Goal: Find specific page/section: Find specific page/section

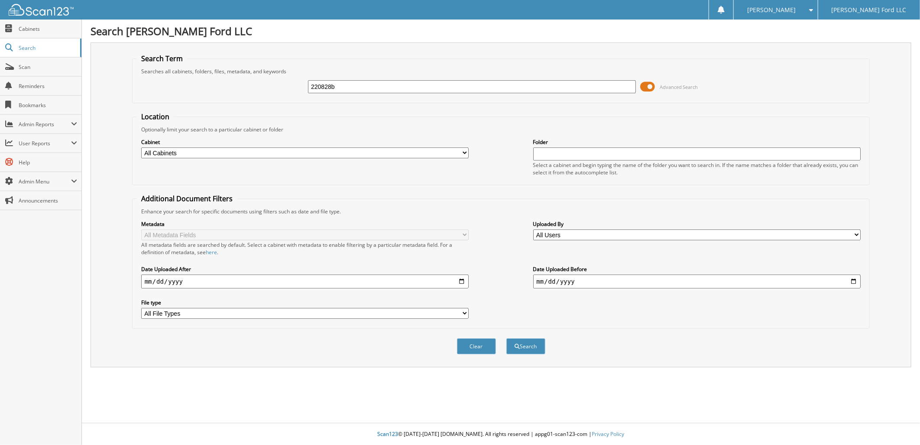
type input "220828b"
click at [507, 338] on button "Search" at bounding box center [526, 346] width 39 height 16
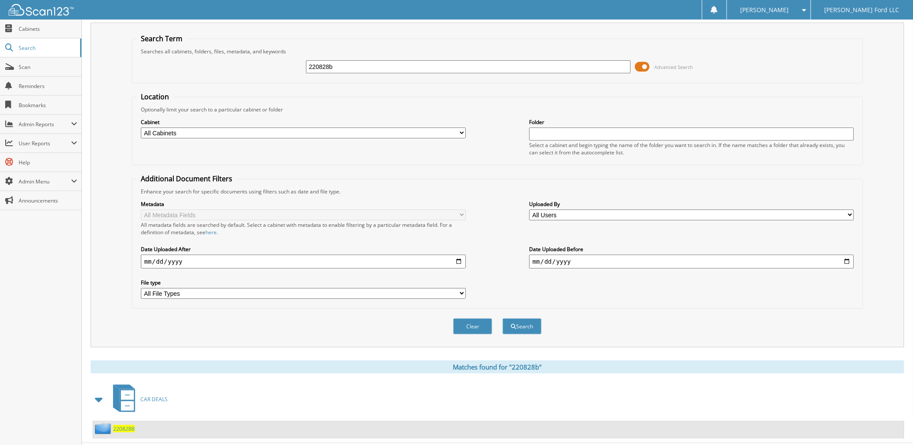
scroll to position [31, 0]
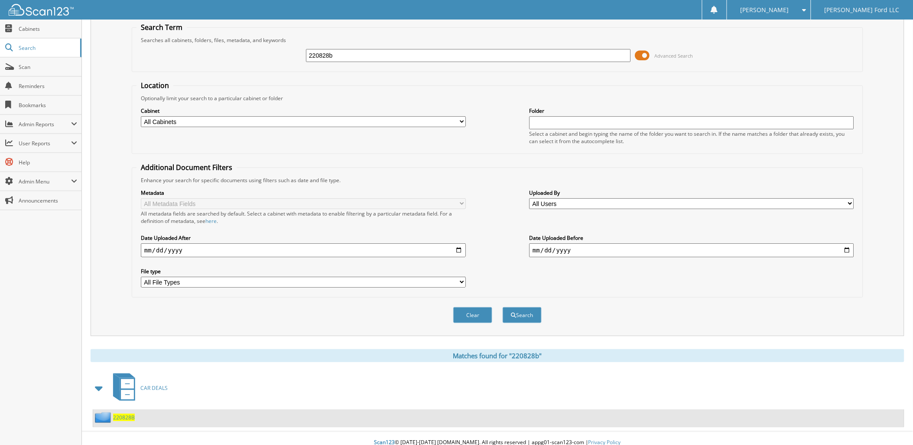
click at [122, 413] on span "220828B" at bounding box center [124, 416] width 22 height 7
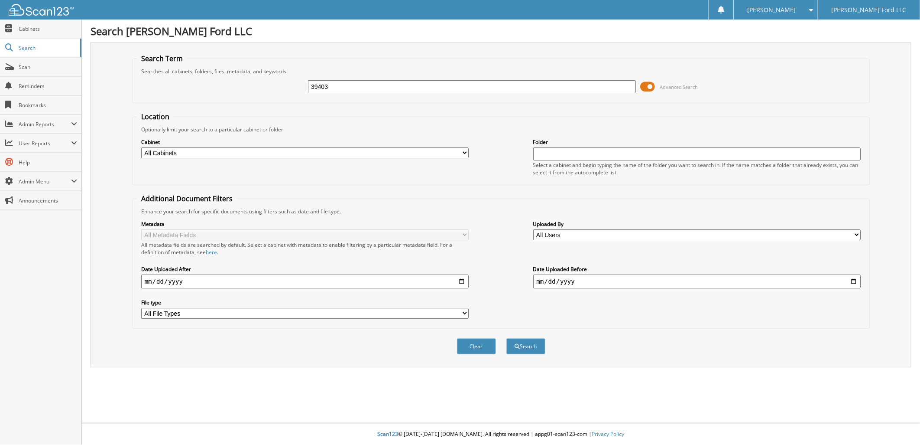
type input "39403"
click at [507, 338] on button "Search" at bounding box center [526, 346] width 39 height 16
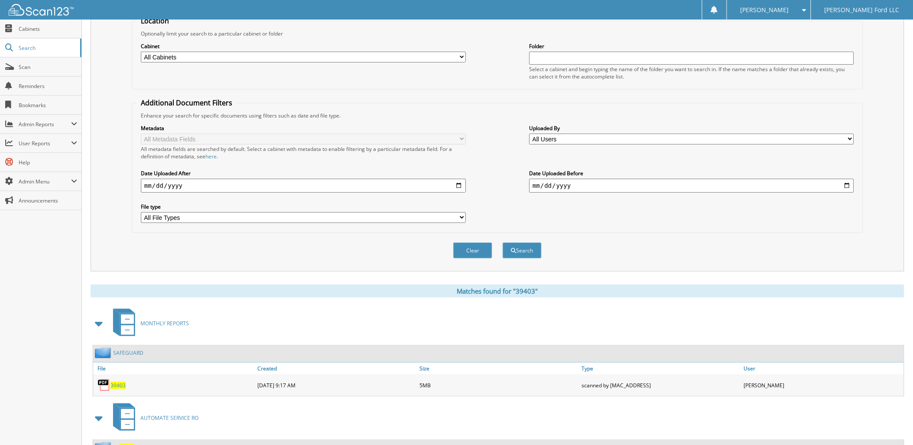
scroll to position [147, 0]
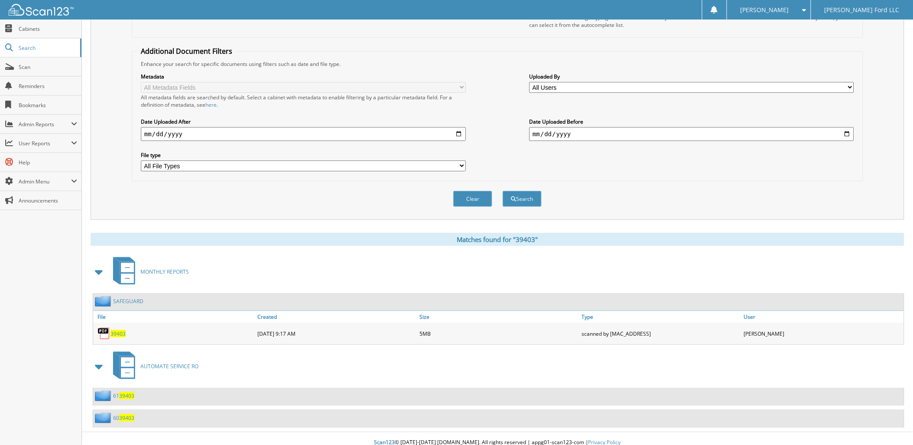
click at [118, 330] on span "39403" at bounding box center [117, 333] width 15 height 7
click at [29, 68] on span "Scan" at bounding box center [48, 66] width 58 height 7
